Goal: Task Accomplishment & Management: Complete application form

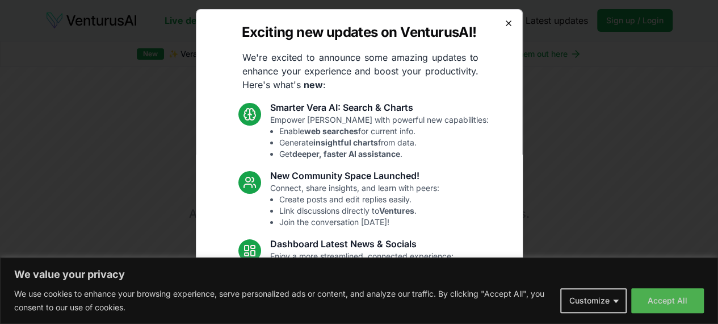
click at [504, 23] on icon "button" at bounding box center [508, 23] width 9 height 9
click at [502, 23] on link "Pricing" at bounding box center [502, 21] width 30 height 14
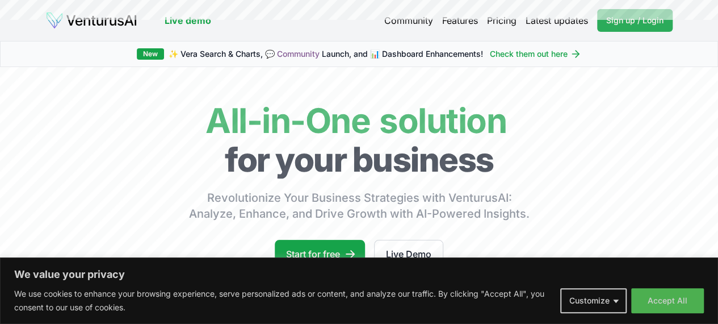
click at [638, 21] on span "Sign up / Login" at bounding box center [635, 20] width 57 height 11
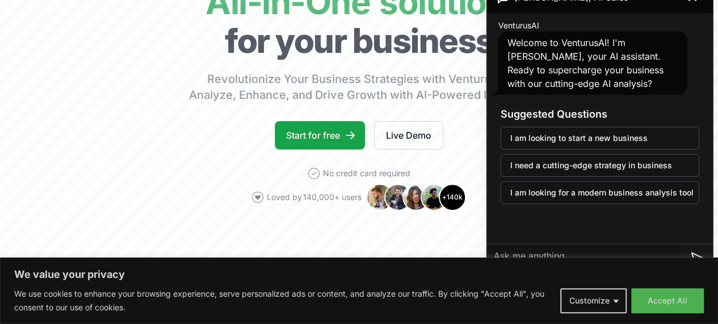
scroll to position [114, 0]
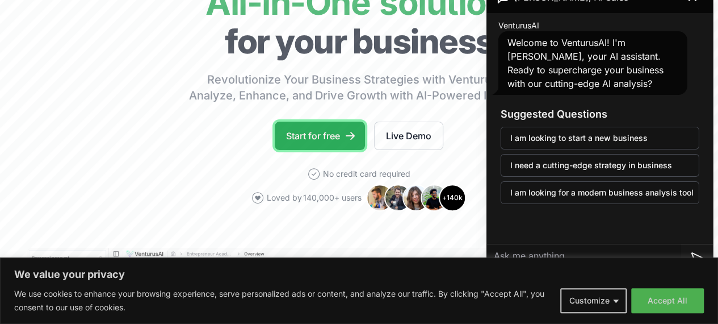
click at [303, 150] on link "Start for free" at bounding box center [320, 136] width 90 height 28
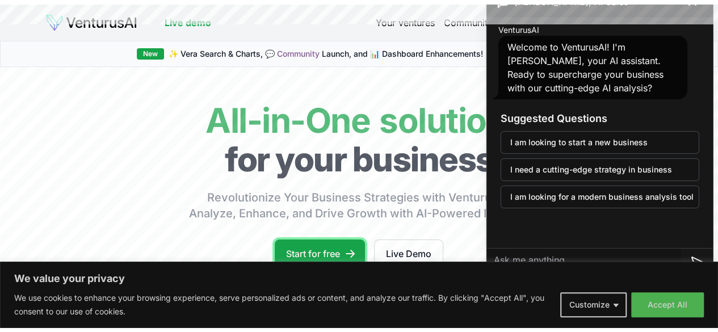
scroll to position [0, 0]
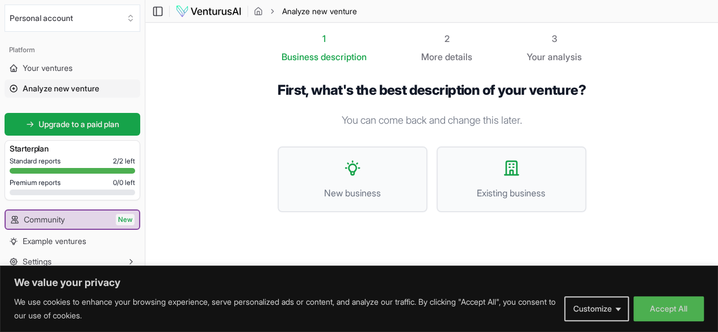
scroll to position [1, 0]
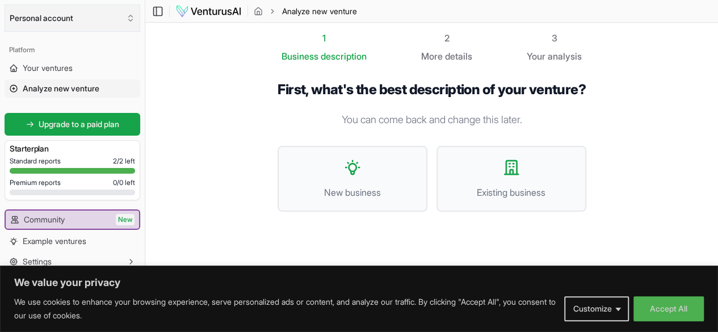
click at [132, 21] on icon "Select an organization" at bounding box center [130, 18] width 9 height 9
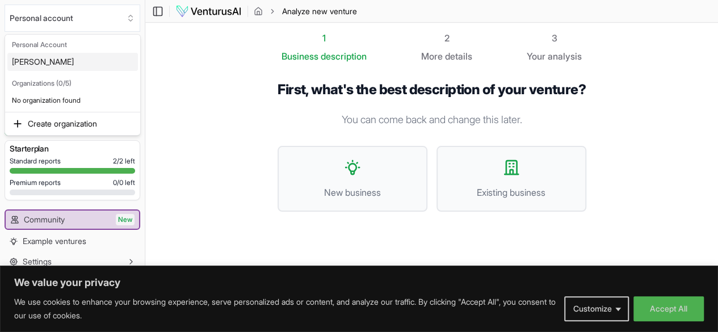
click at [168, 64] on html "We value your privacy We use cookies to enhance your browsing experience, serve…" at bounding box center [359, 165] width 718 height 332
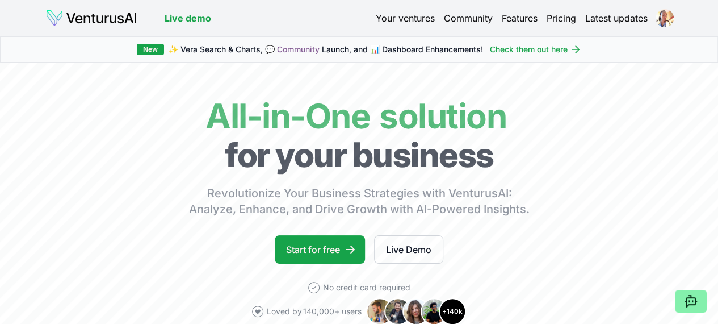
scroll to position [114, 0]
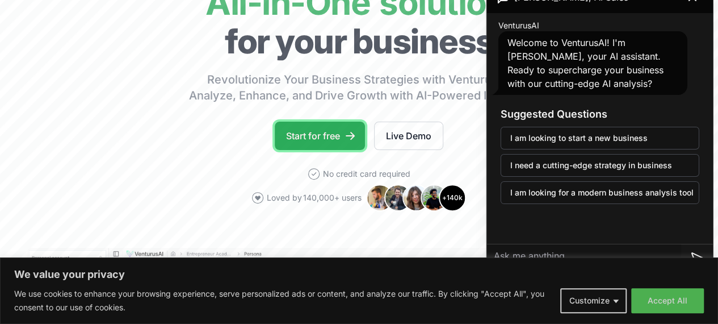
click at [311, 146] on link "Start for free" at bounding box center [320, 136] width 90 height 28
